Goal: Navigation & Orientation: Find specific page/section

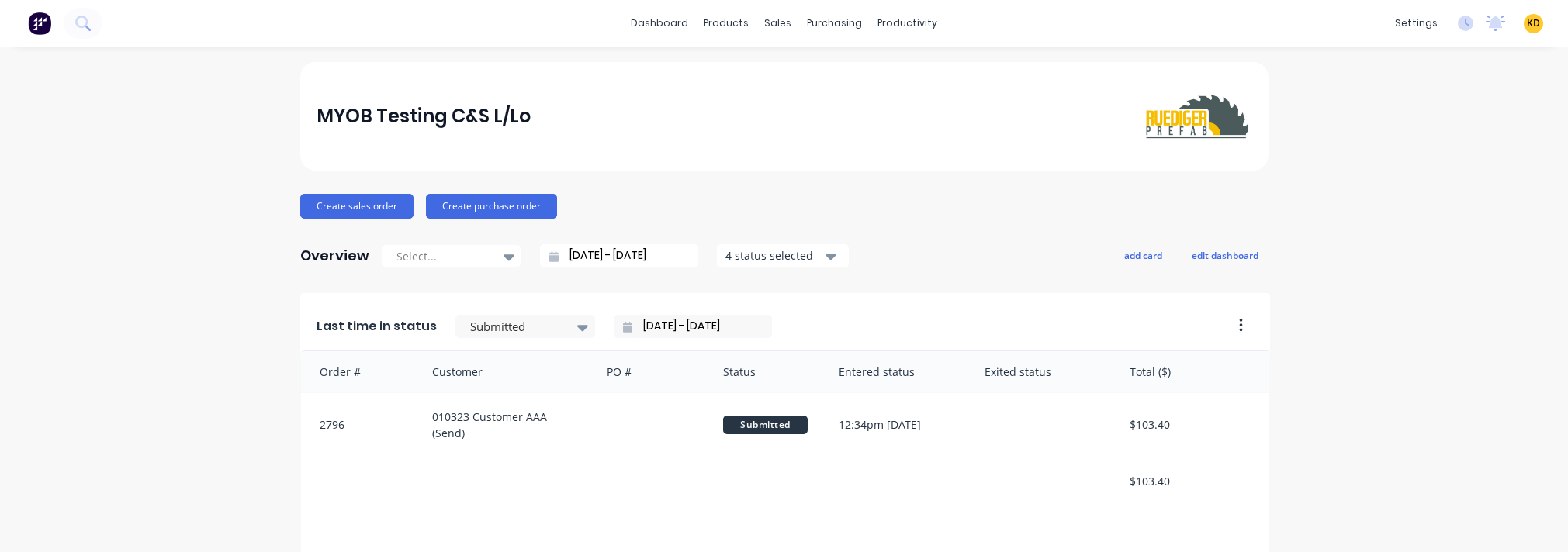
click at [762, 66] on button "Product Catalogue" at bounding box center [797, 73] width 205 height 31
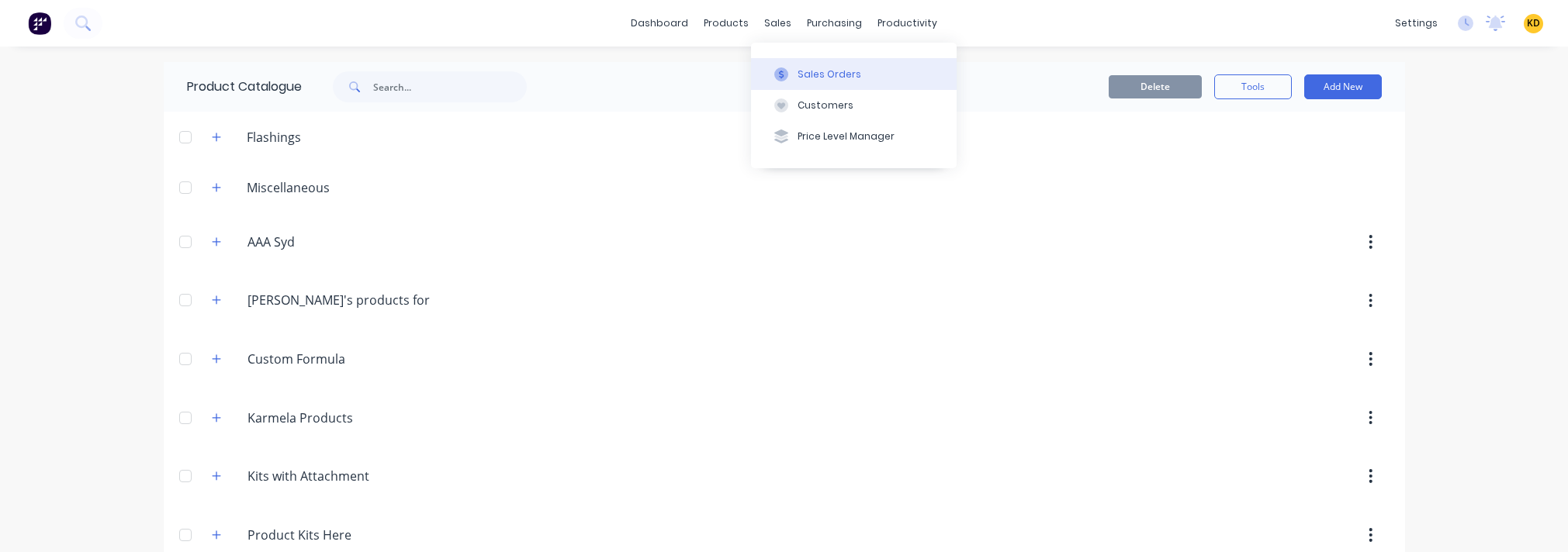
click at [812, 71] on div "Sales Orders" at bounding box center [830, 75] width 64 height 14
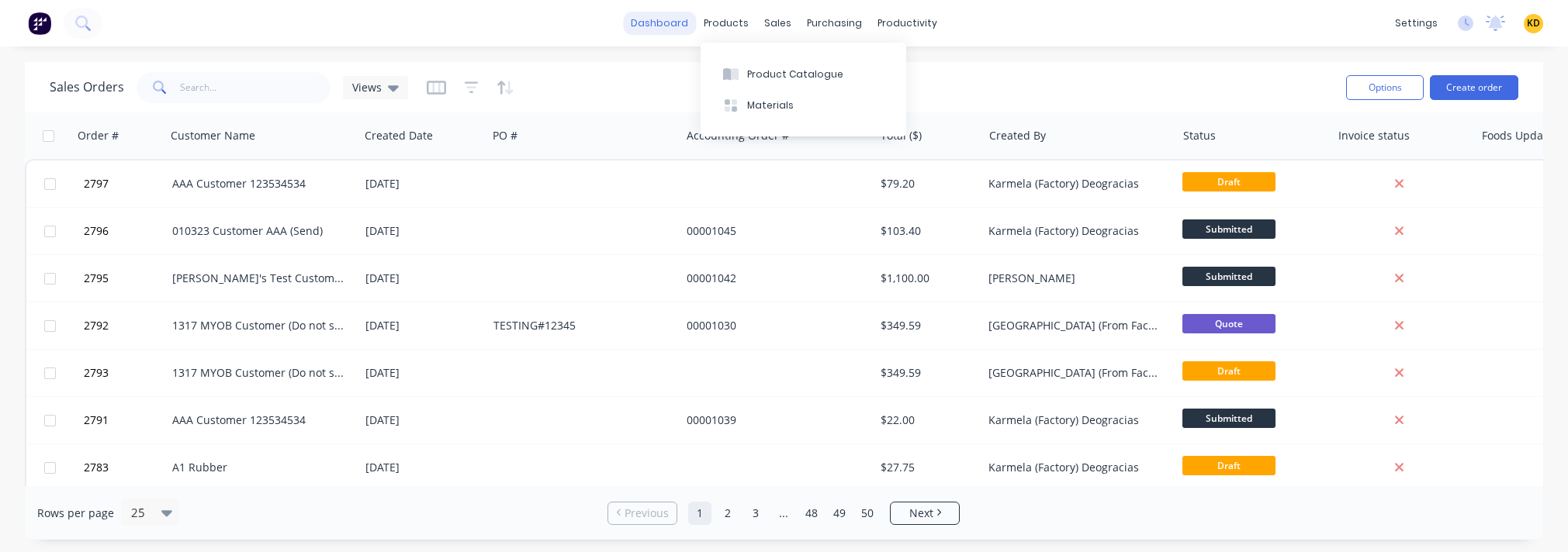
click at [643, 20] on link "dashboard" at bounding box center [660, 23] width 73 height 23
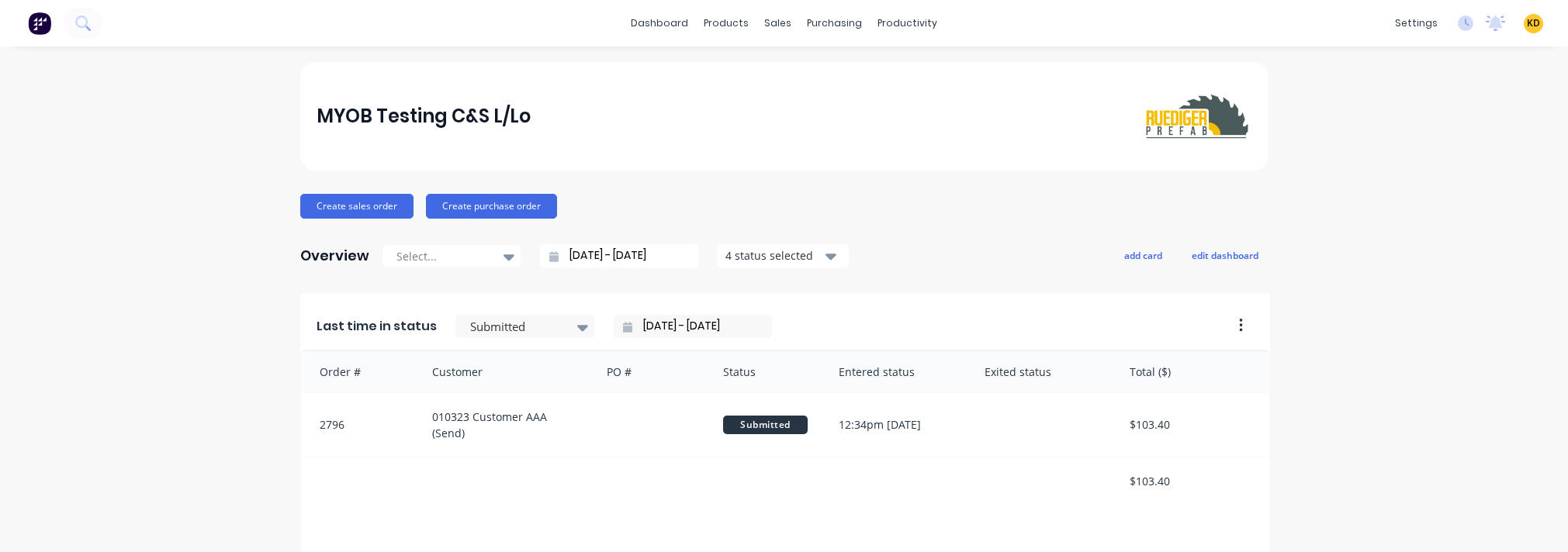
click at [1527, 21] on span "KD" at bounding box center [1534, 23] width 13 height 14
click at [659, 27] on link "dashboard" at bounding box center [660, 23] width 73 height 23
click at [1527, 26] on span "KD" at bounding box center [1534, 23] width 13 height 14
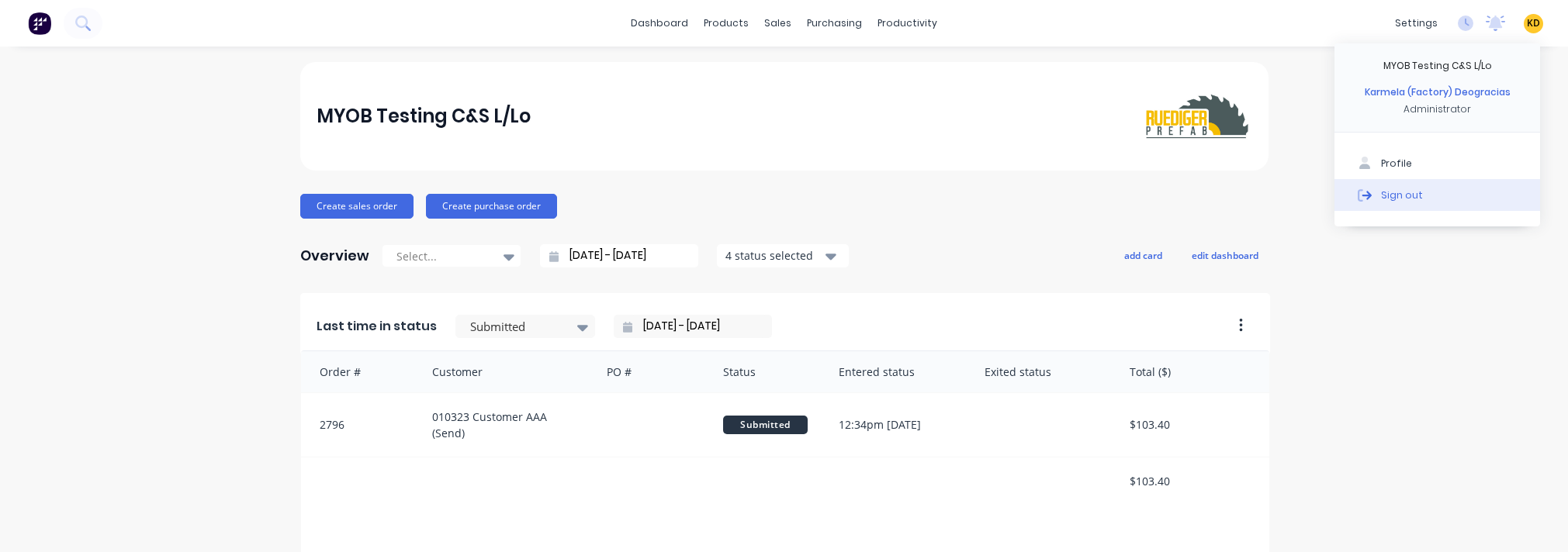
click at [1435, 205] on button "Sign out" at bounding box center [1437, 194] width 205 height 31
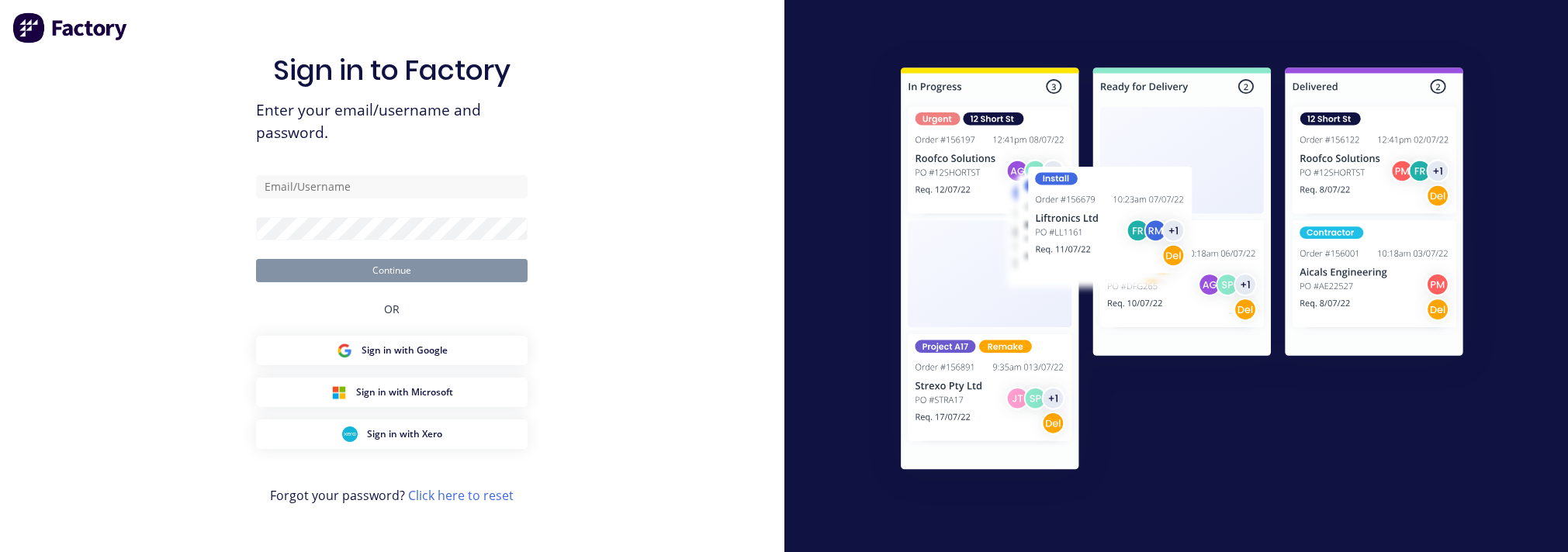
type input "[EMAIL_ADDRESS][DOMAIN_NAME]"
